Goal: Navigation & Orientation: Understand site structure

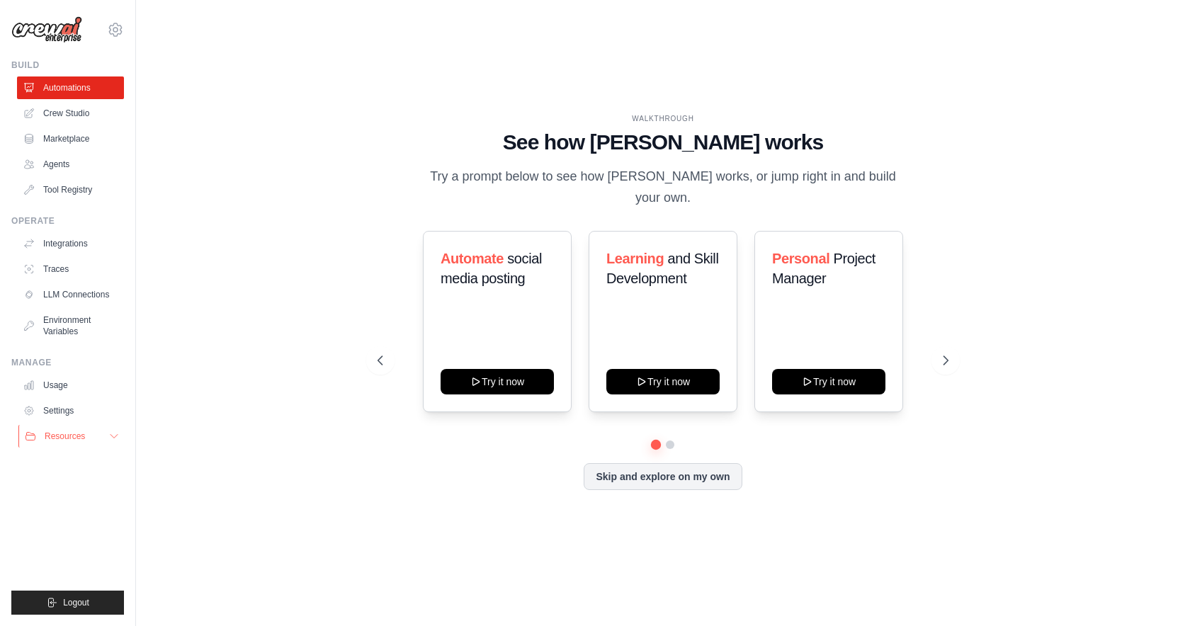
click at [106, 431] on button "Resources" at bounding box center [71, 436] width 107 height 23
click at [707, 474] on button "Skip and explore on my own" at bounding box center [662, 475] width 158 height 27
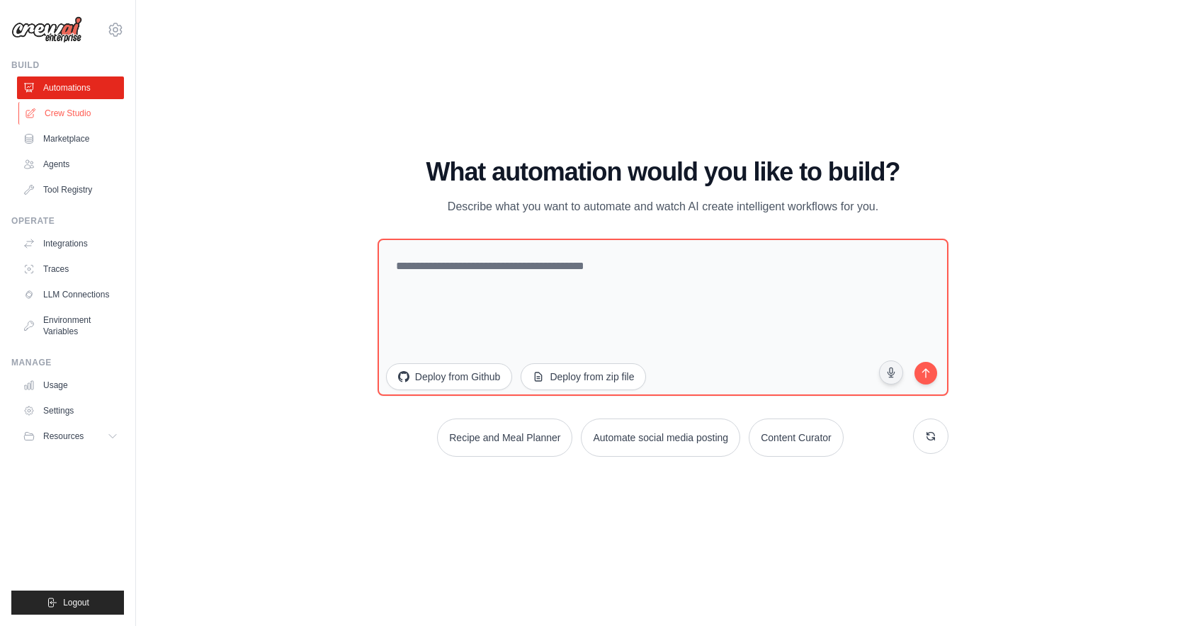
click at [88, 110] on link "Crew Studio" at bounding box center [71, 113] width 107 height 23
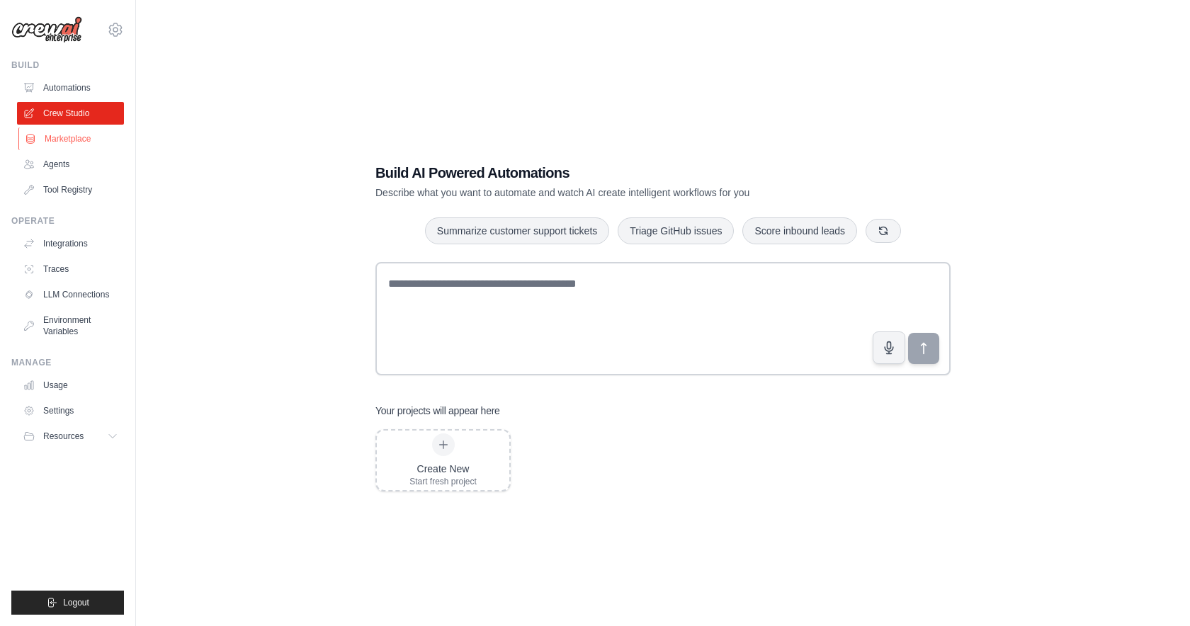
click at [72, 142] on link "Marketplace" at bounding box center [71, 138] width 107 height 23
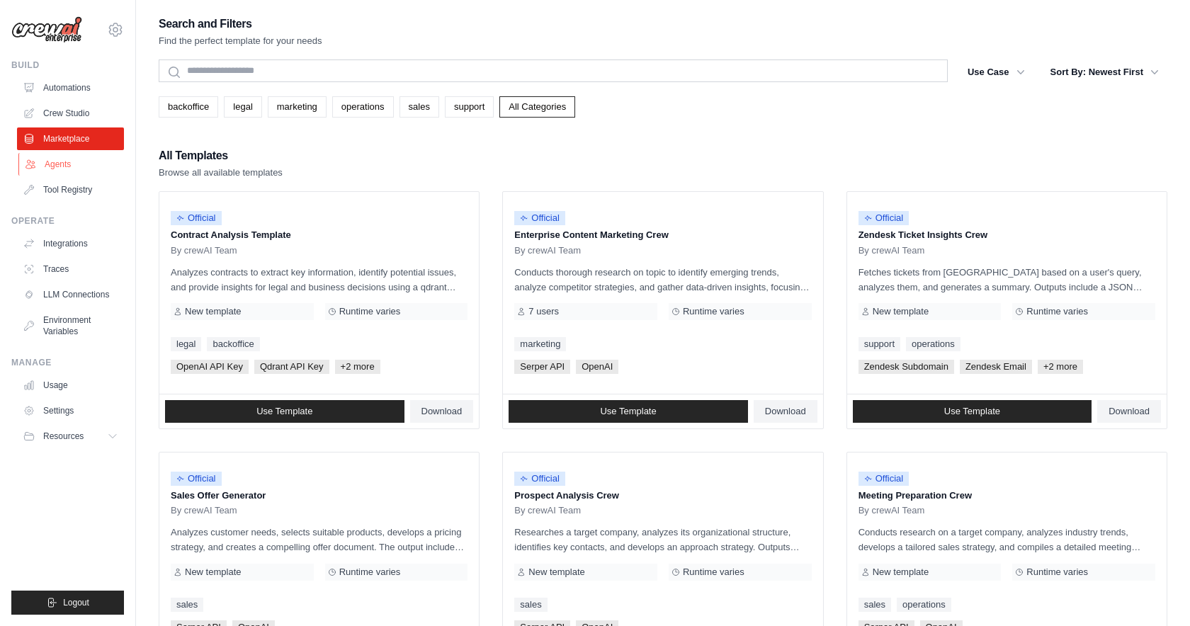
click at [73, 164] on link "Agents" at bounding box center [71, 164] width 107 height 23
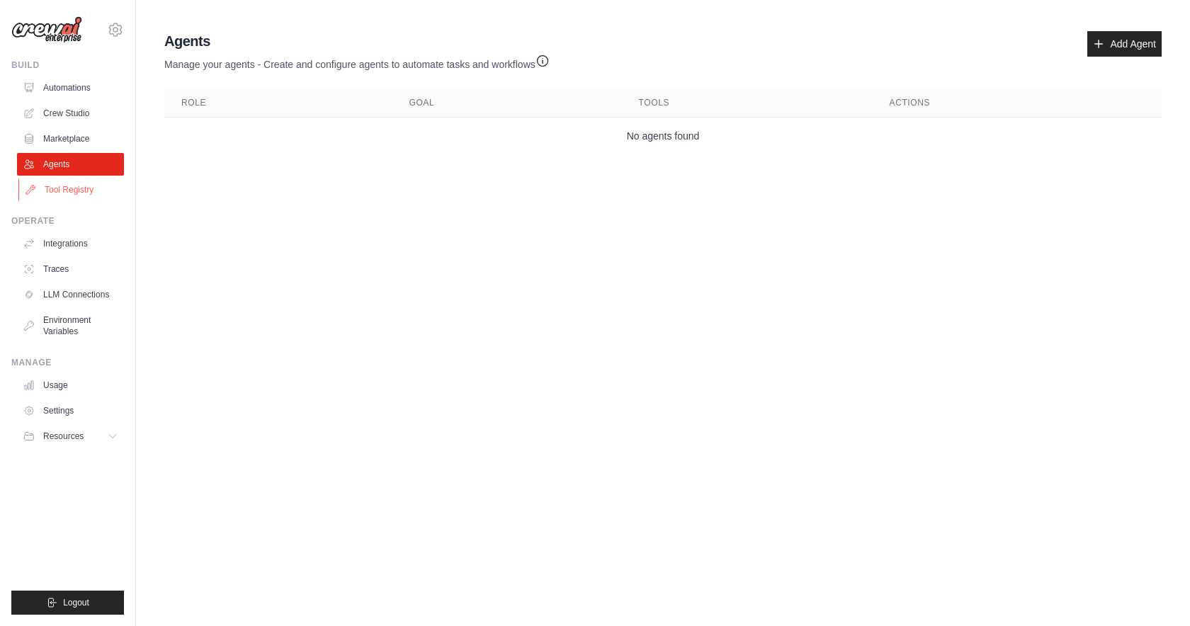
click at [72, 184] on link "Tool Registry" at bounding box center [71, 189] width 107 height 23
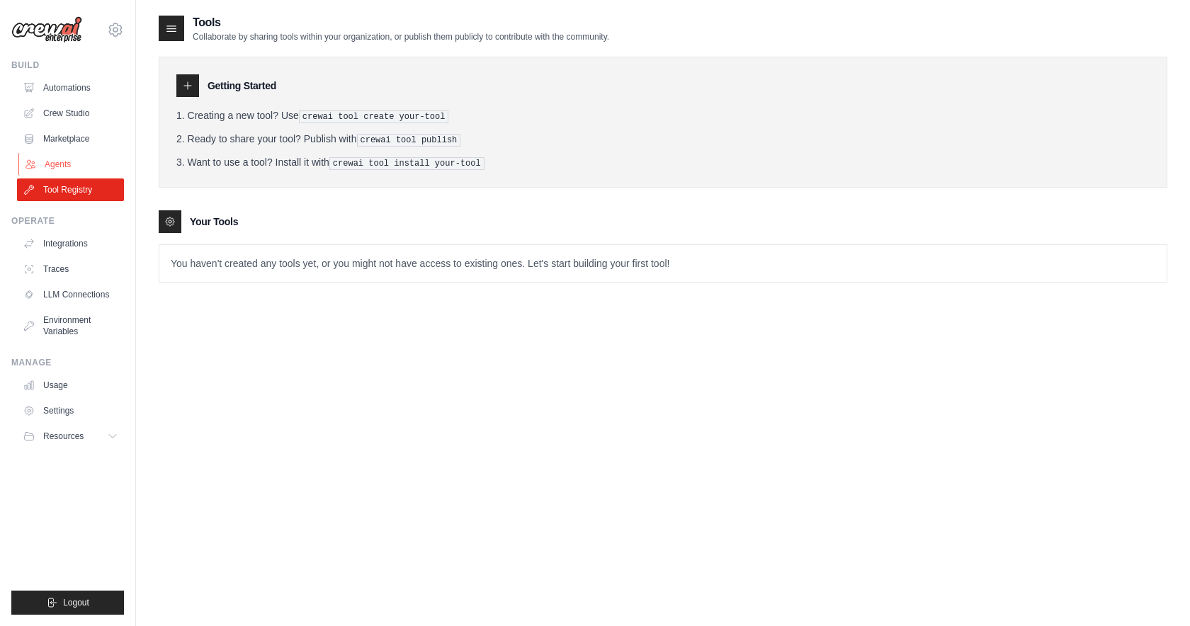
click at [71, 153] on link "Agents" at bounding box center [71, 164] width 107 height 23
